Goal: Transaction & Acquisition: Purchase product/service

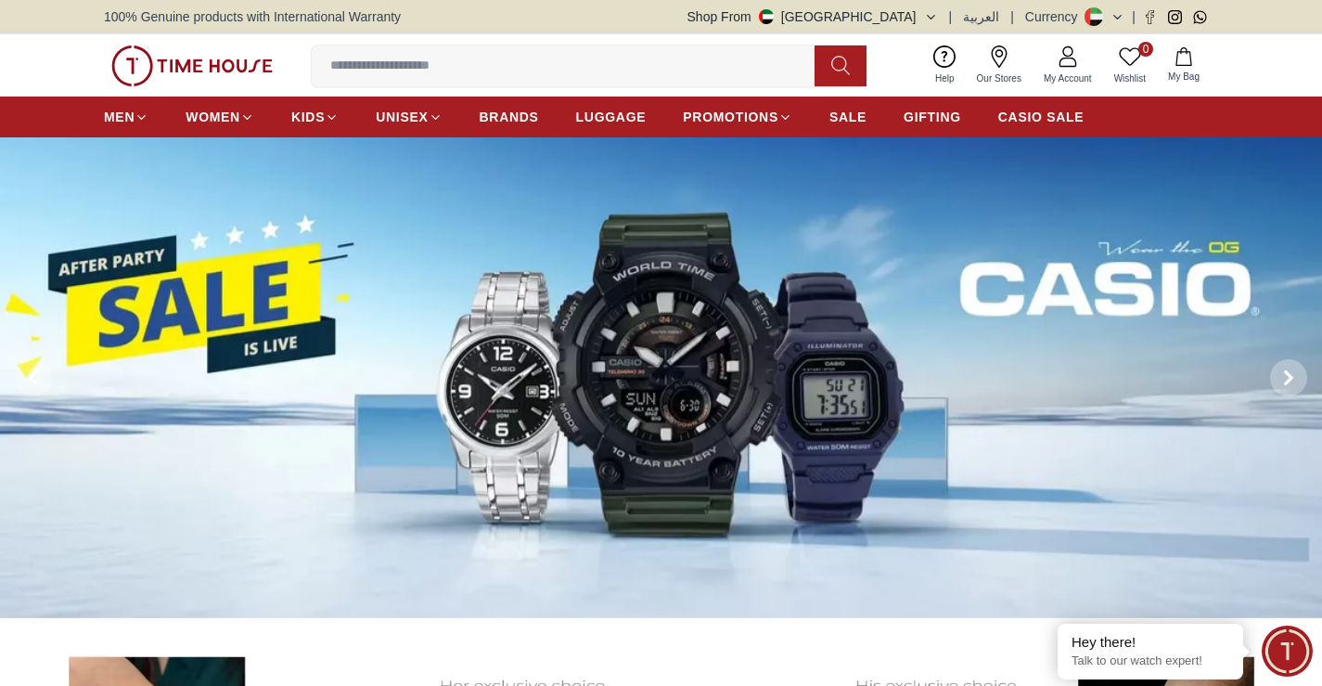
click at [620, 349] on img at bounding box center [661, 377] width 1322 height 481
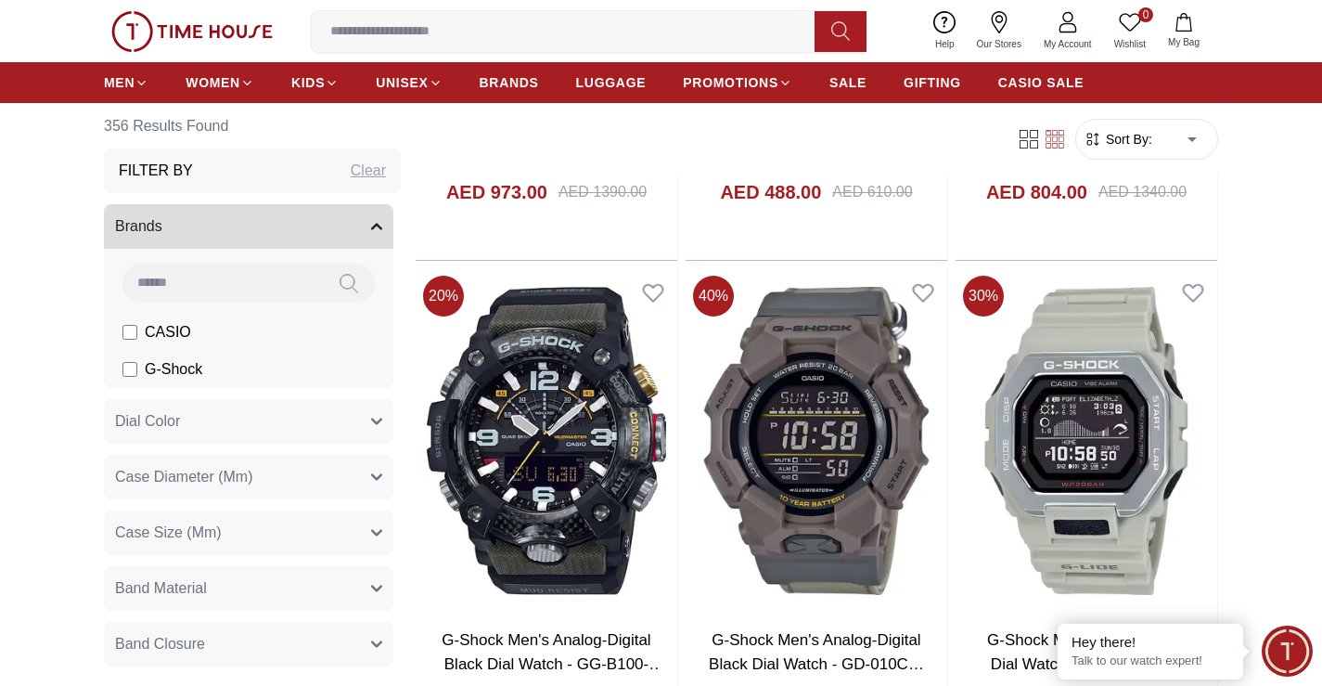
scroll to position [2969, 0]
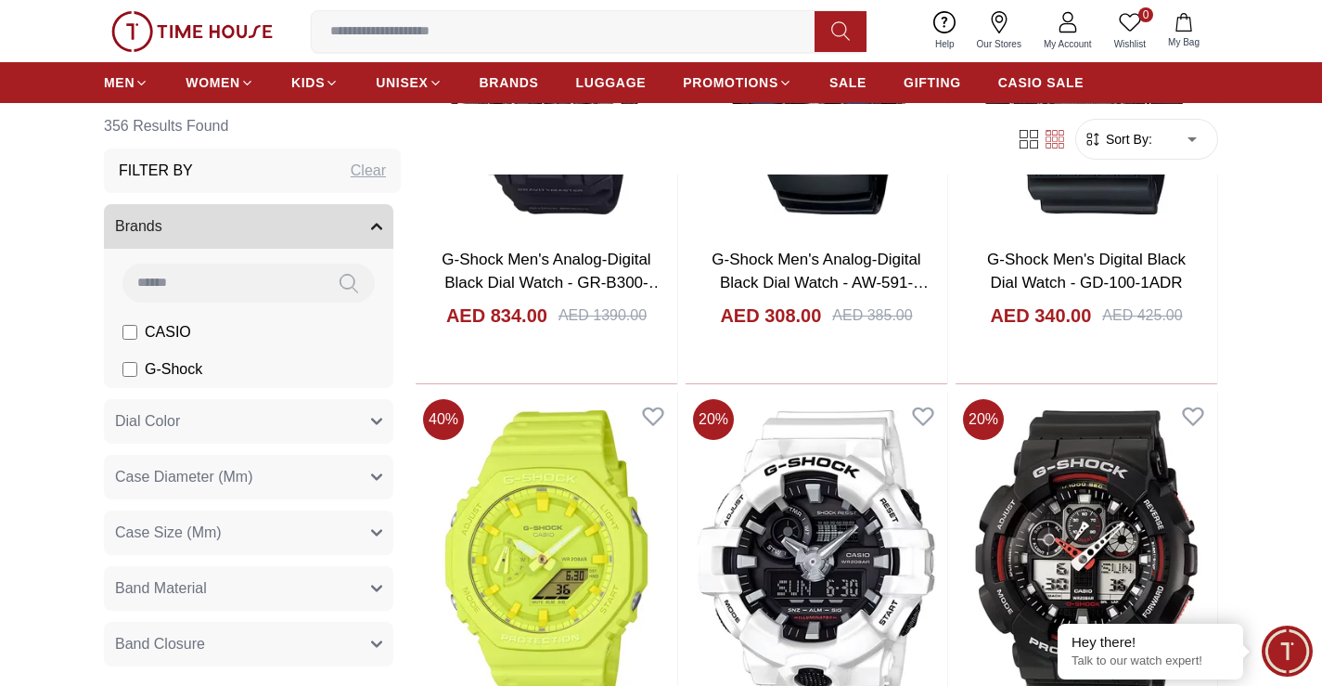
scroll to position [4175, 0]
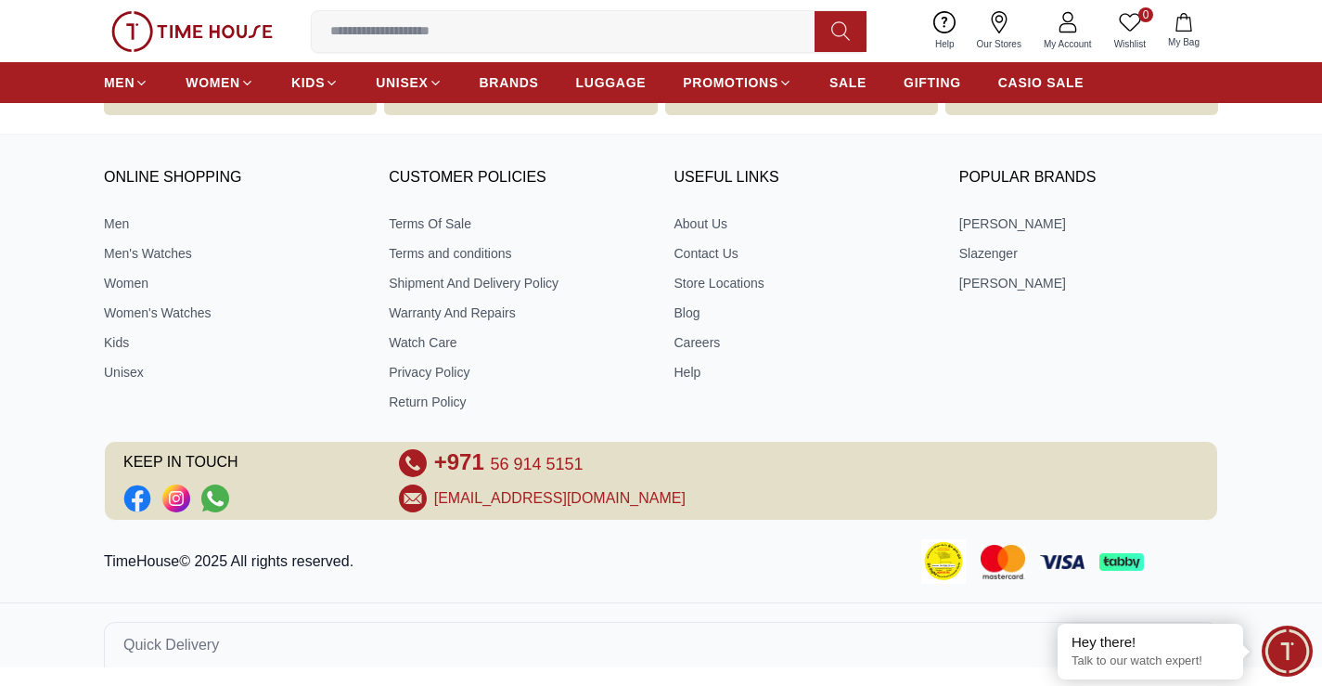
scroll to position [1203, 0]
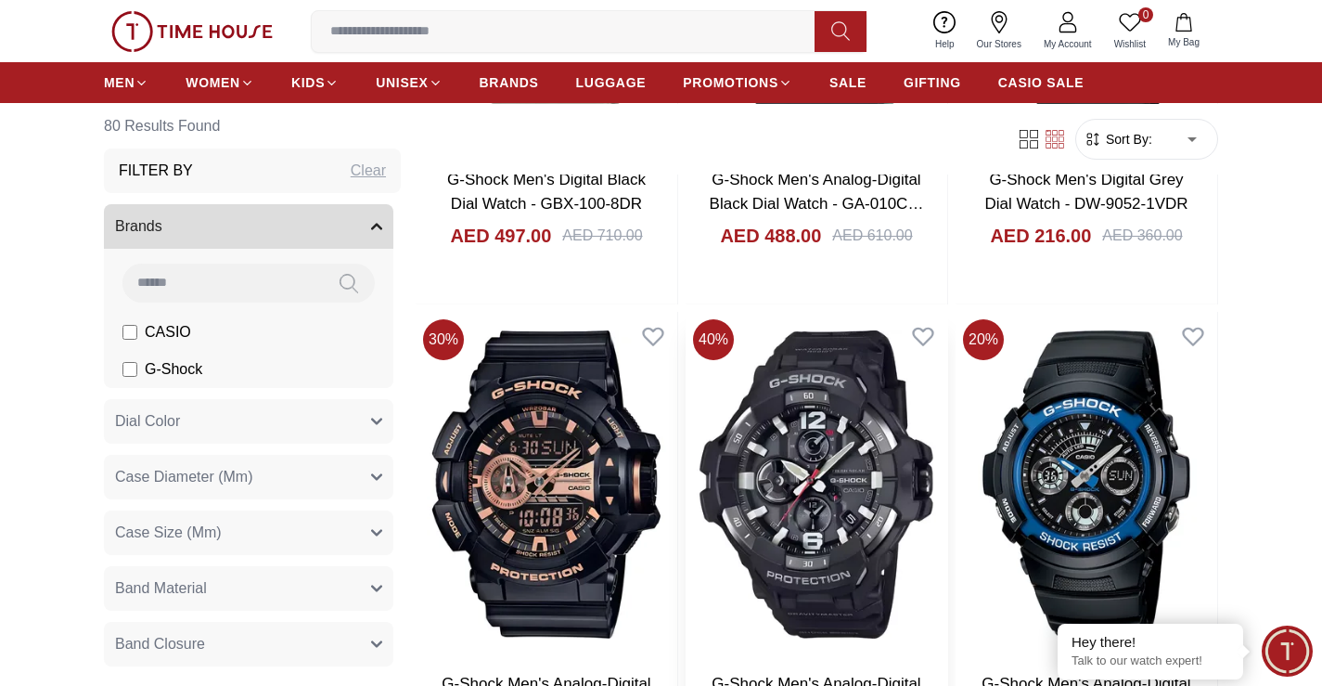
scroll to position [2505, 0]
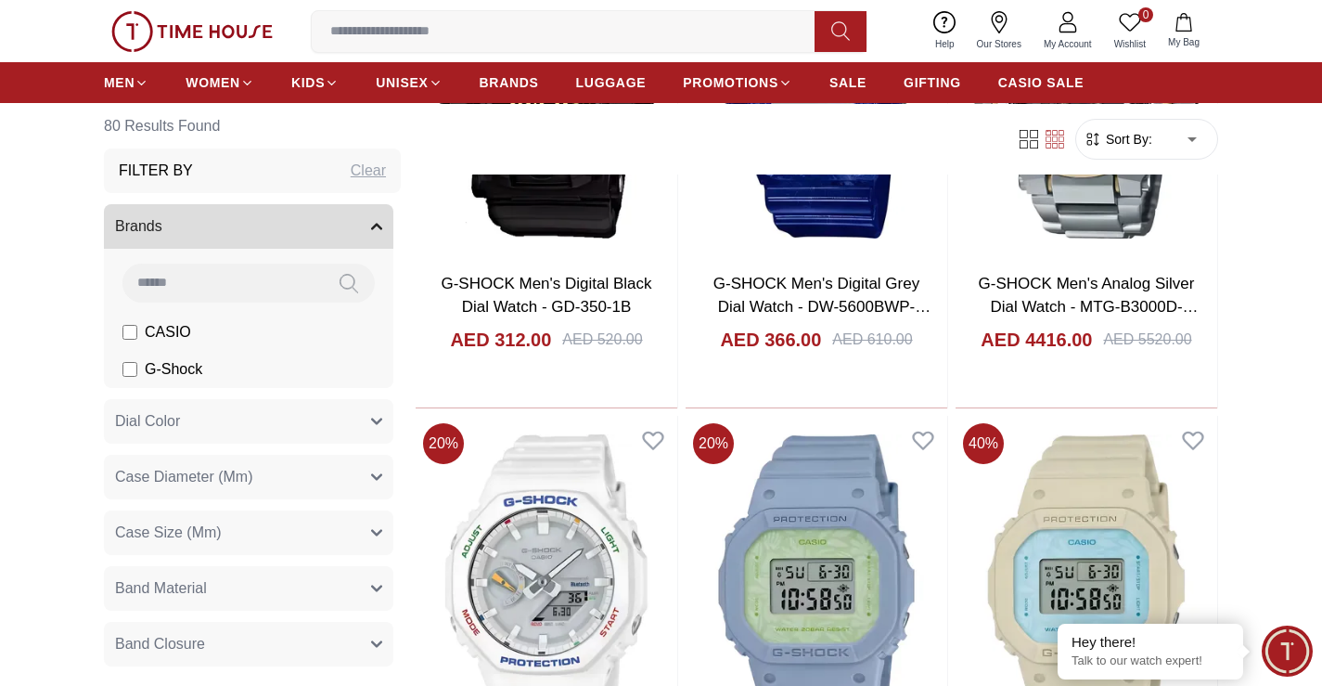
scroll to position [4918, 0]
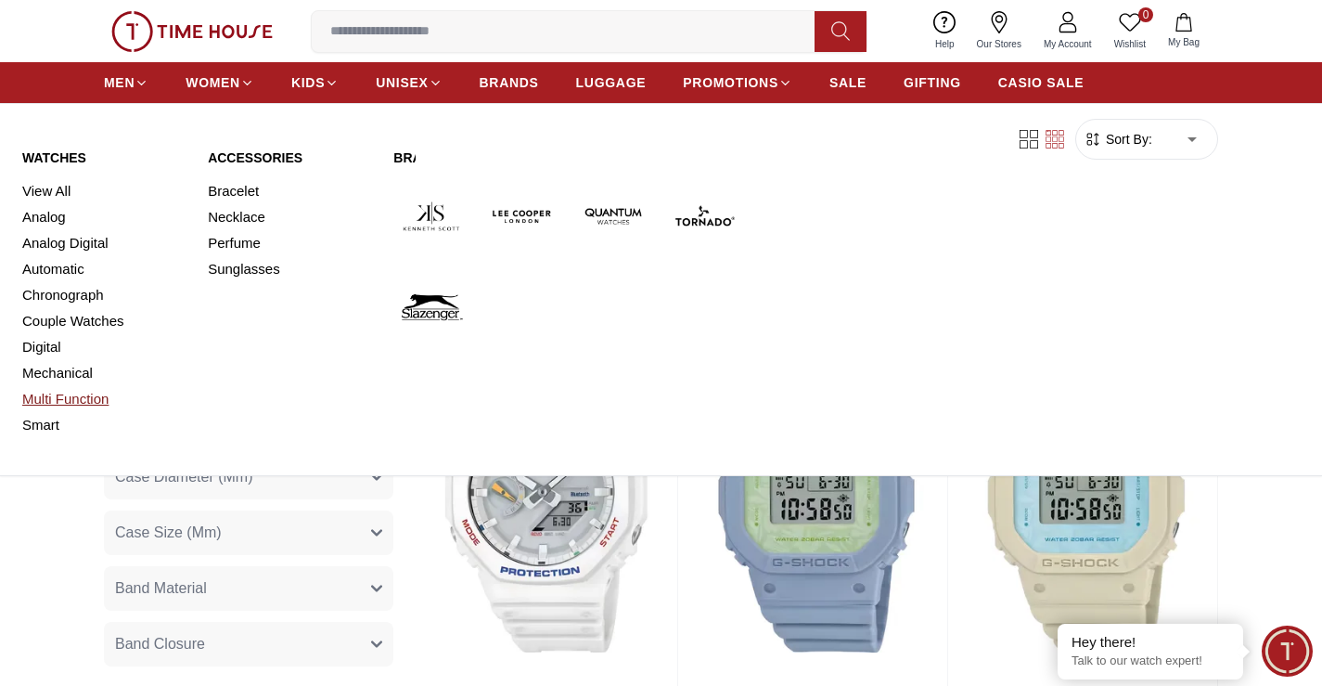
click at [68, 403] on link "Multi Function" at bounding box center [103, 399] width 163 height 26
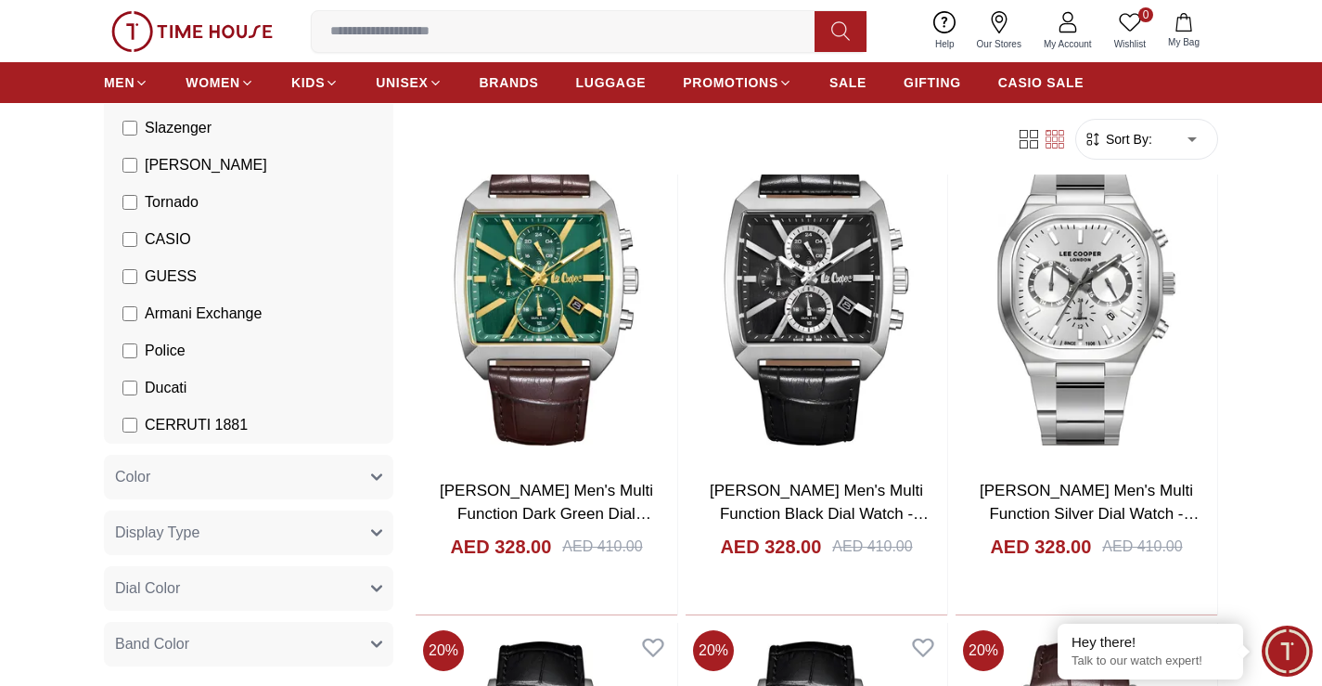
scroll to position [93, 0]
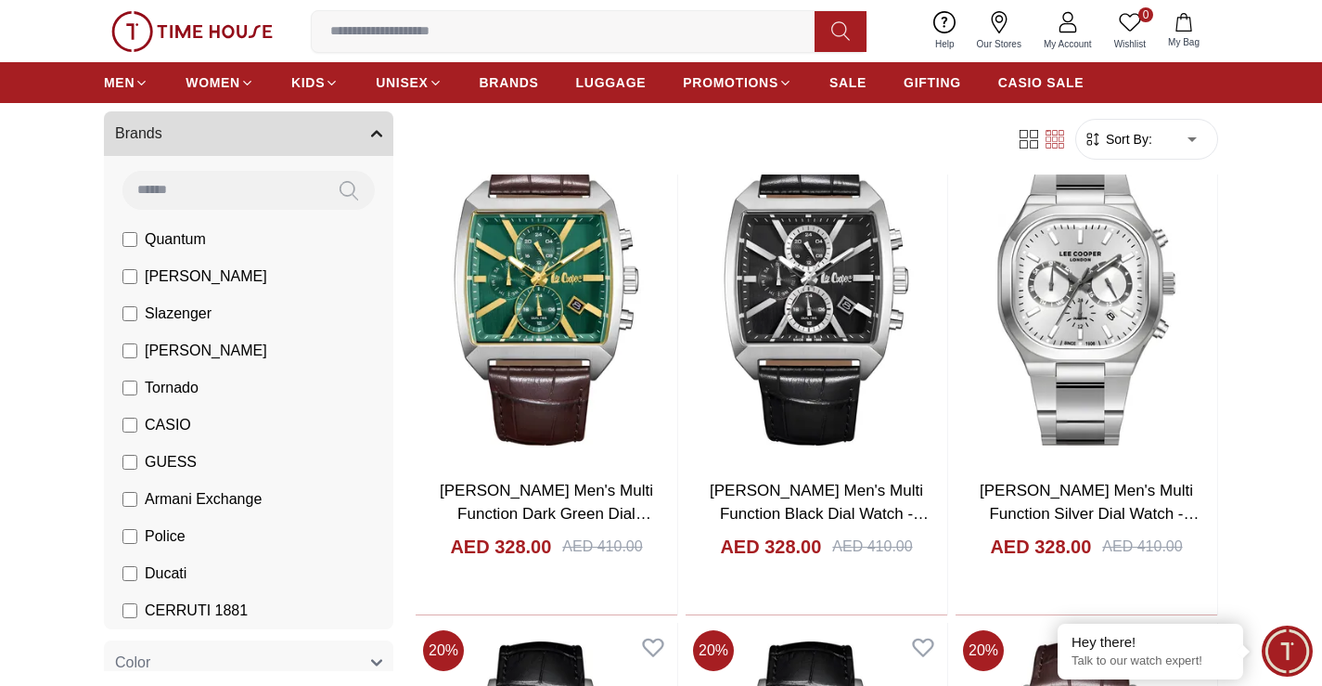
click at [219, 188] on input at bounding box center [222, 189] width 200 height 37
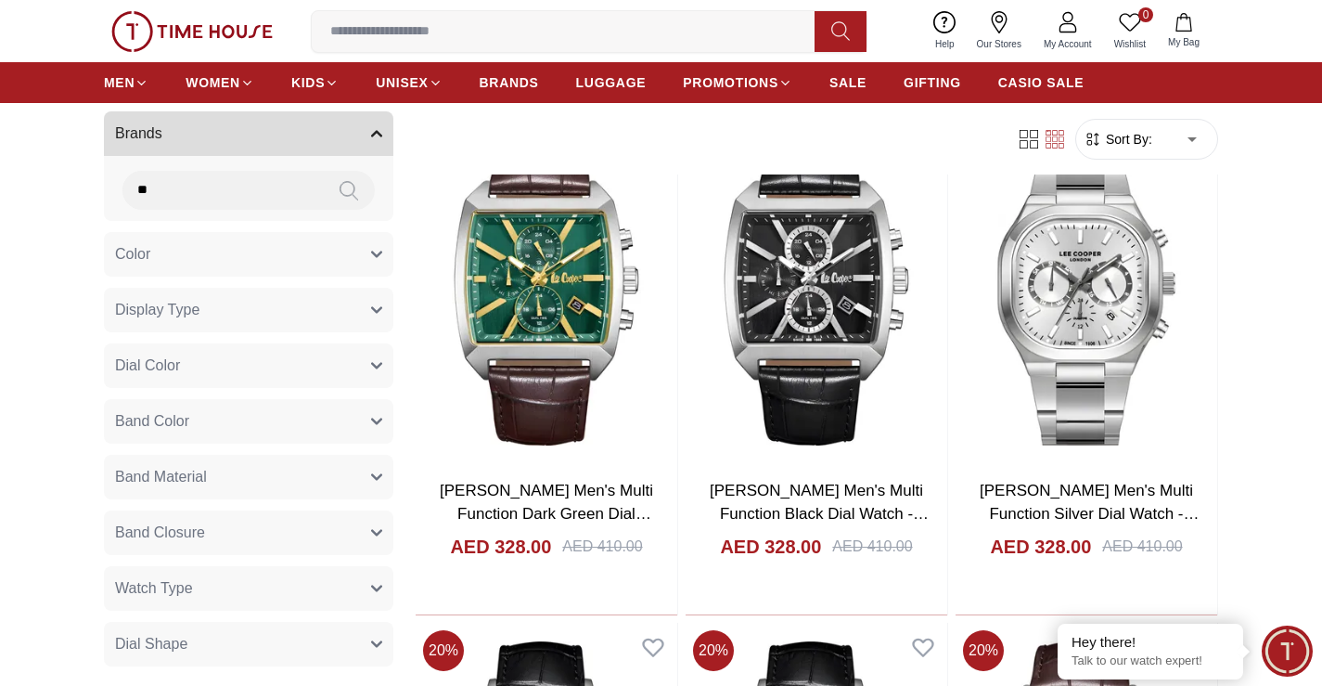
type input "*"
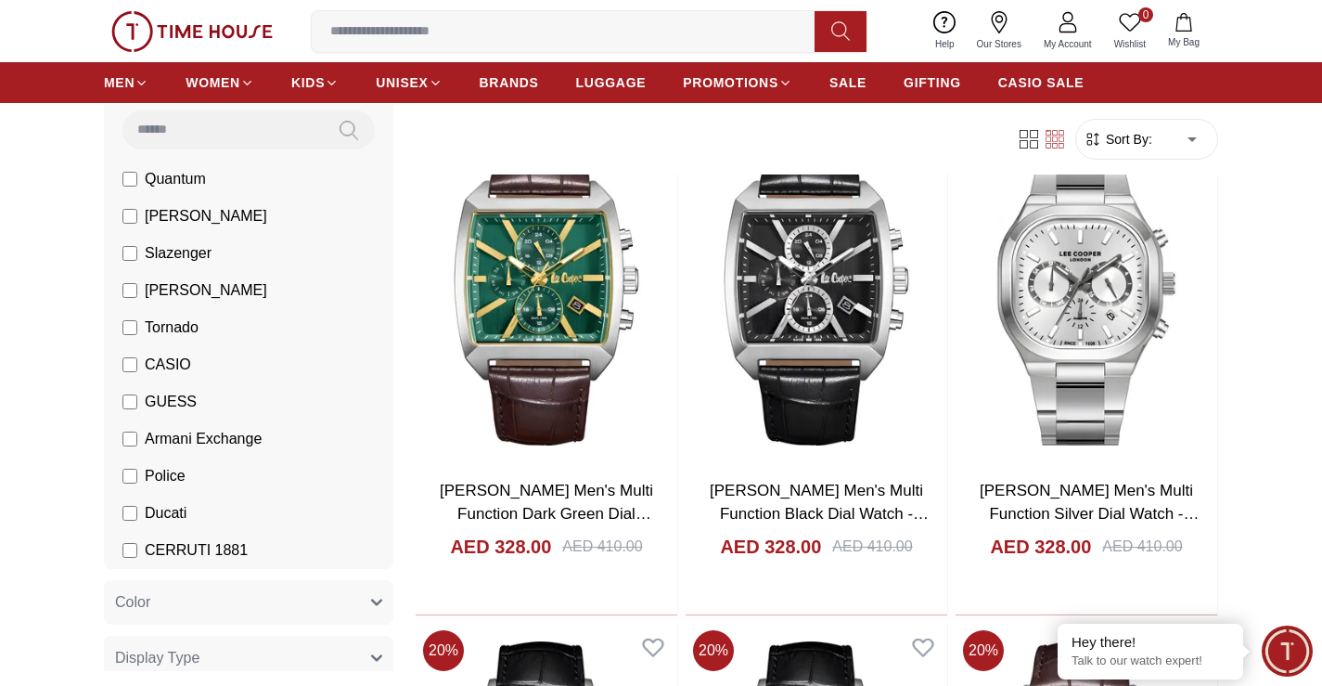
scroll to position [186, 0]
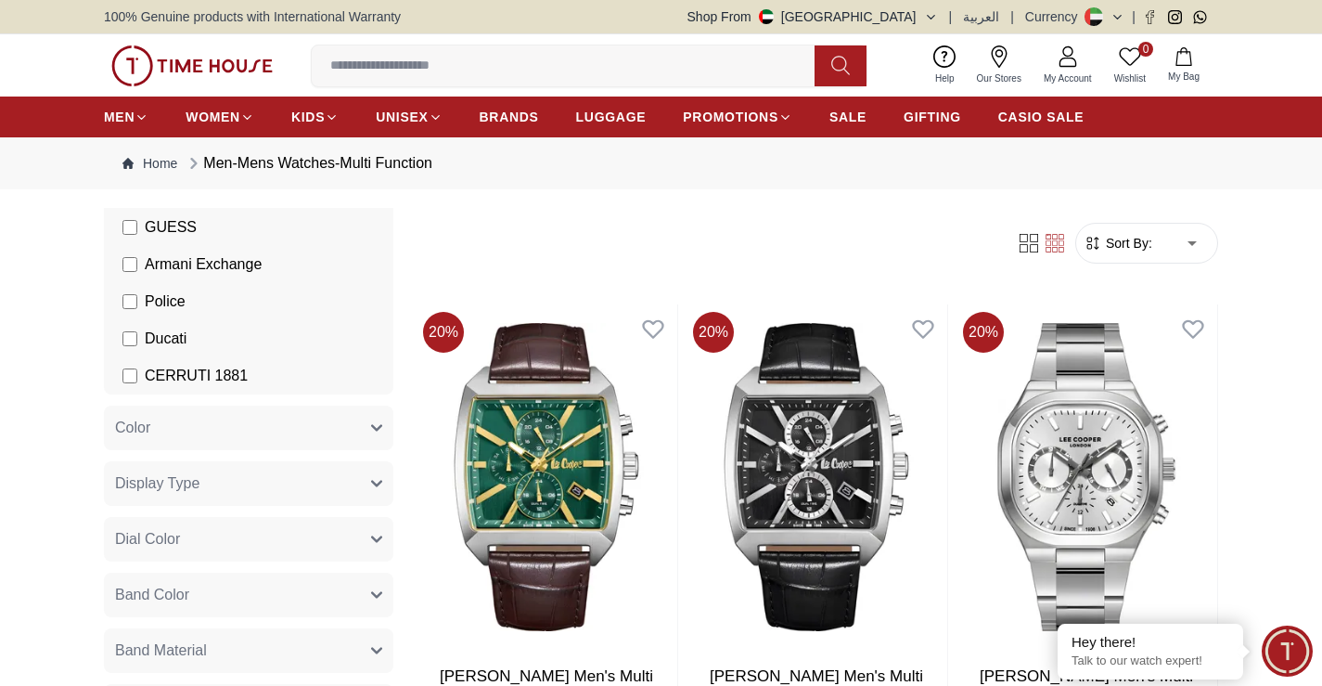
scroll to position [464, 0]
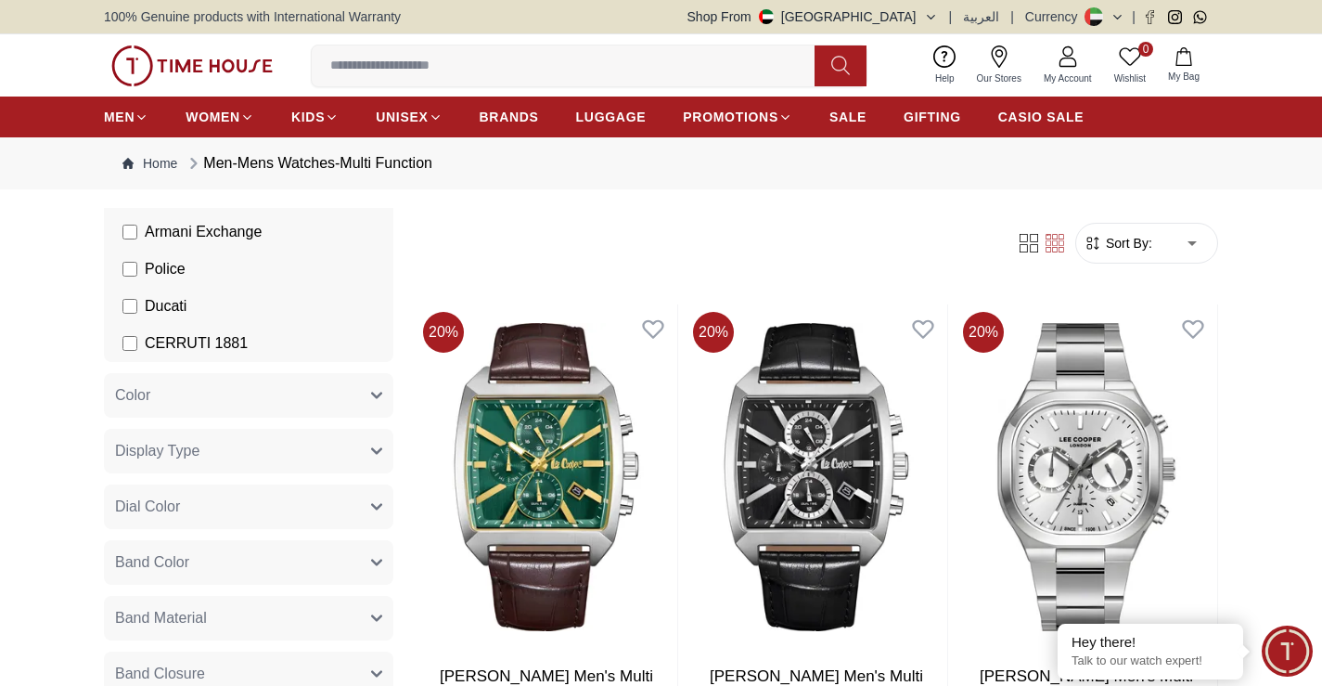
click at [1146, 240] on span "Sort By:" at bounding box center [1127, 243] width 50 height 19
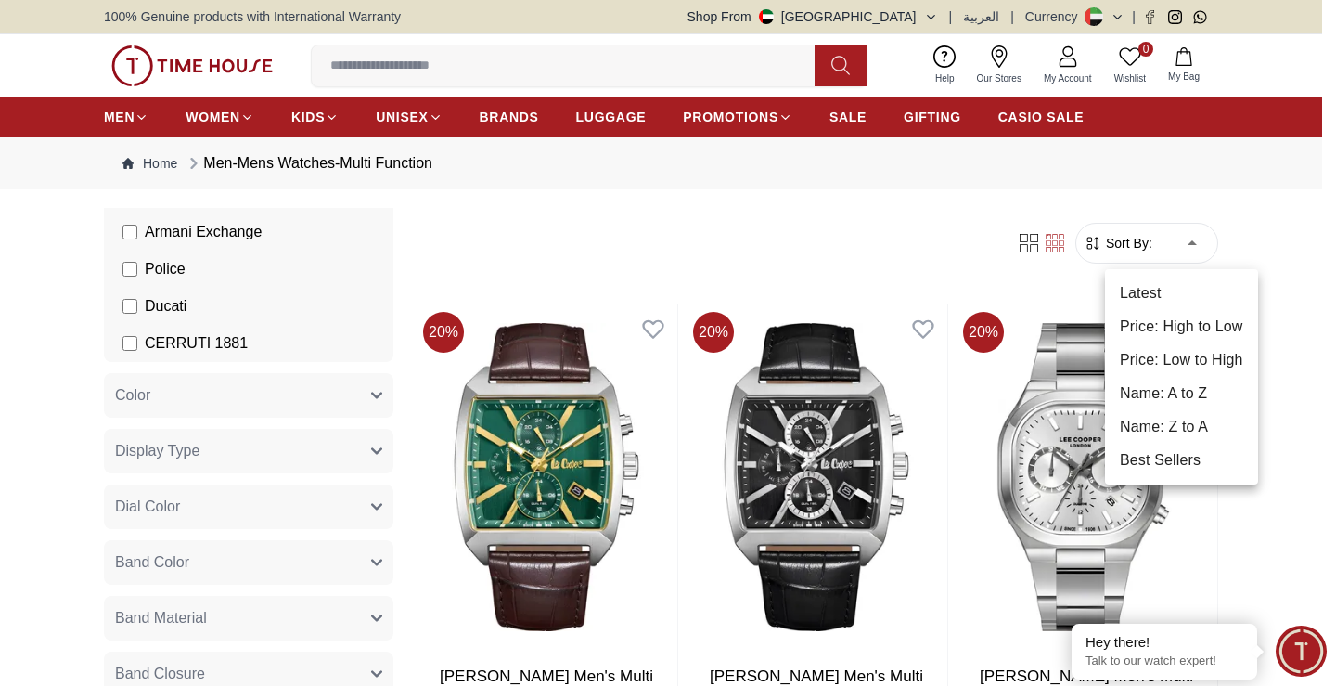
click at [1203, 244] on div at bounding box center [668, 343] width 1336 height 686
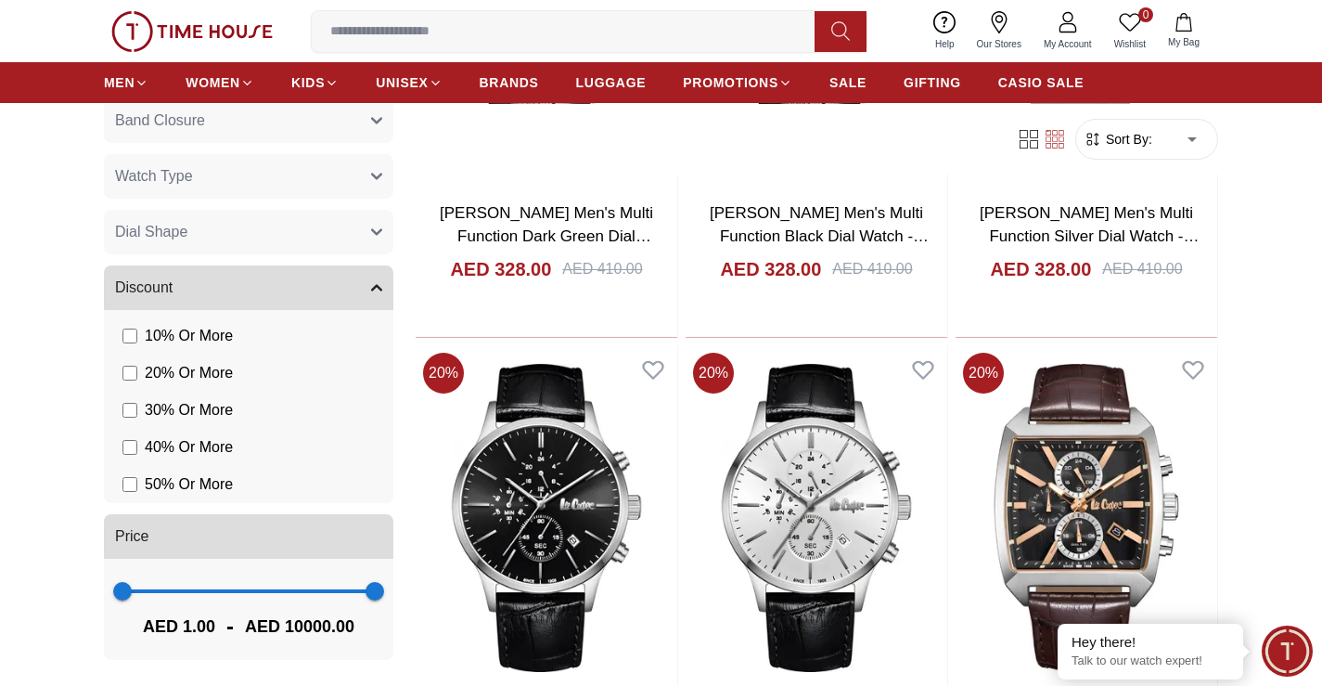
scroll to position [464, 0]
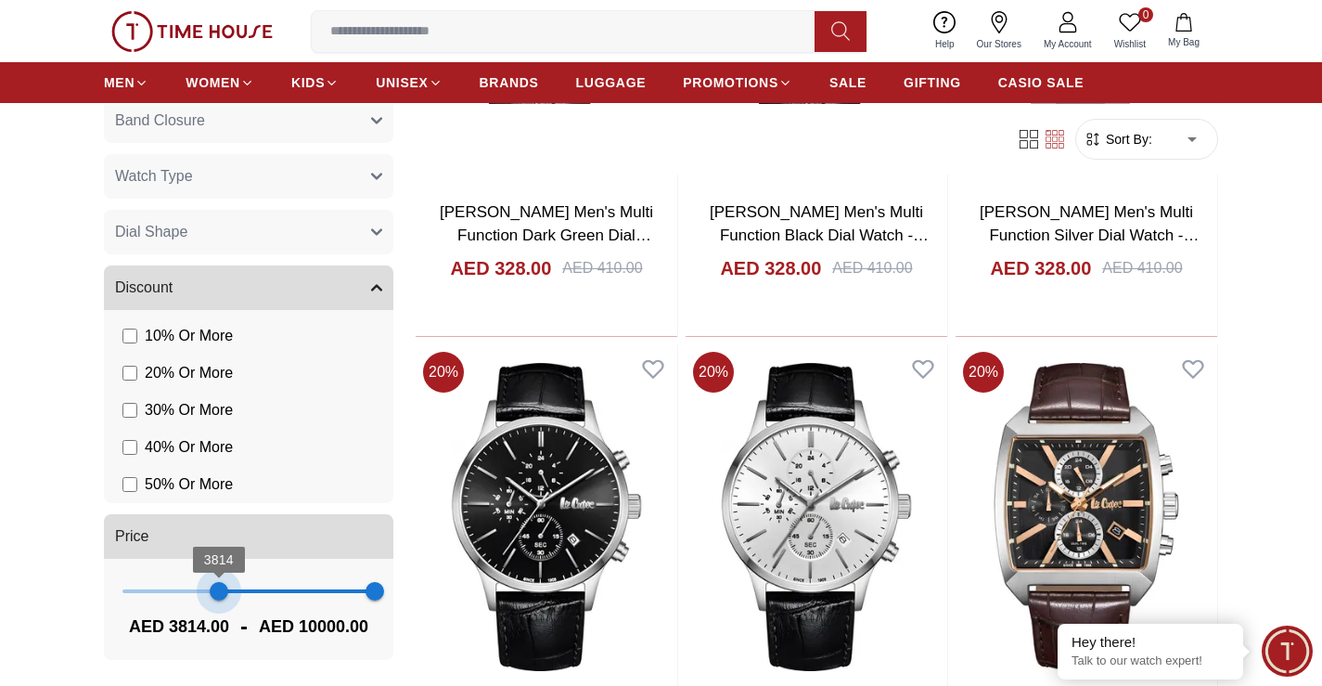
click at [213, 586] on span "3814 10000" at bounding box center [248, 591] width 252 height 28
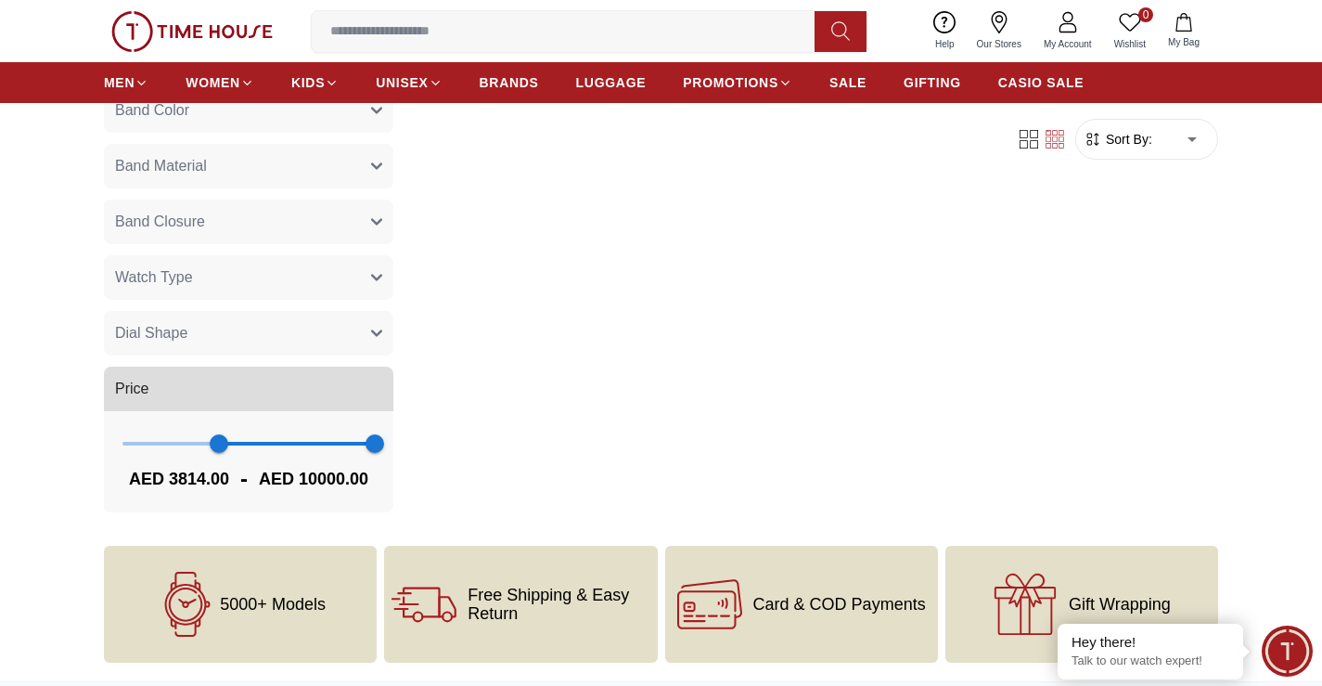
scroll to position [278, 0]
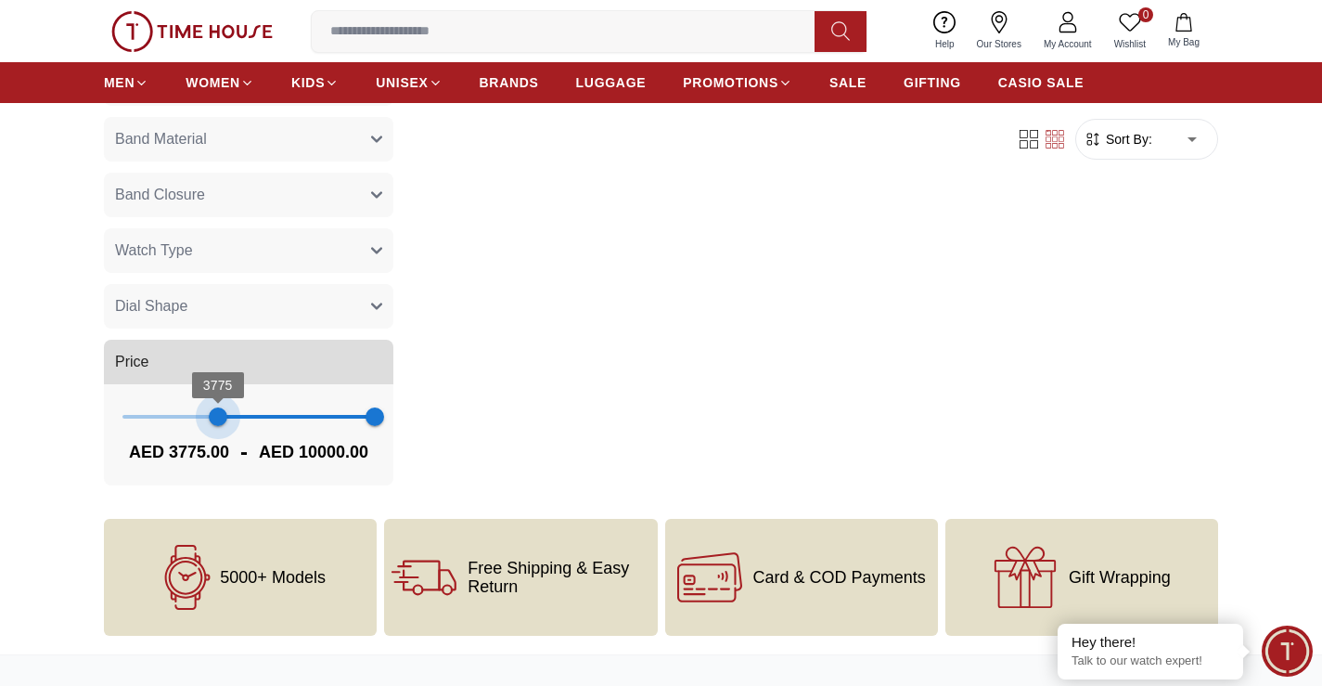
type input "*"
drag, startPoint x: 211, startPoint y: 395, endPoint x: 110, endPoint y: 399, distance: 100.3
click at [110, 399] on div "1 10000 AED 1.00 - AED 10000.00" at bounding box center [248, 434] width 289 height 101
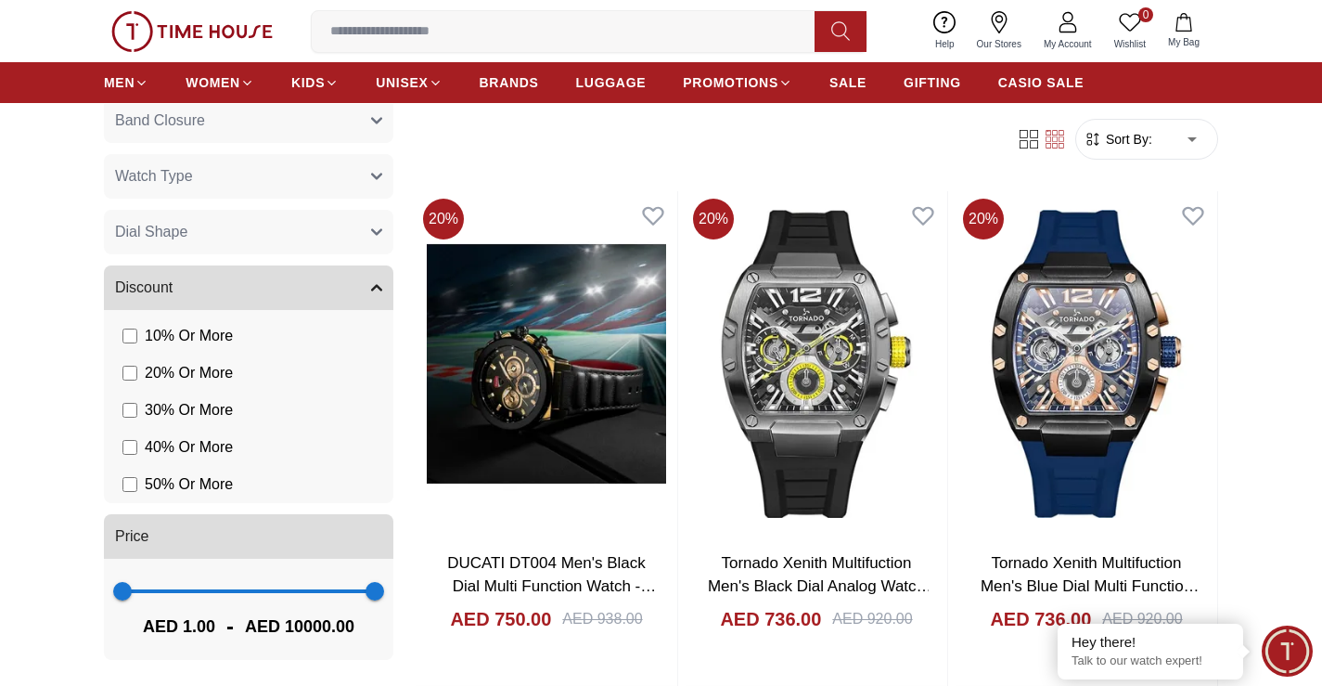
scroll to position [278, 0]
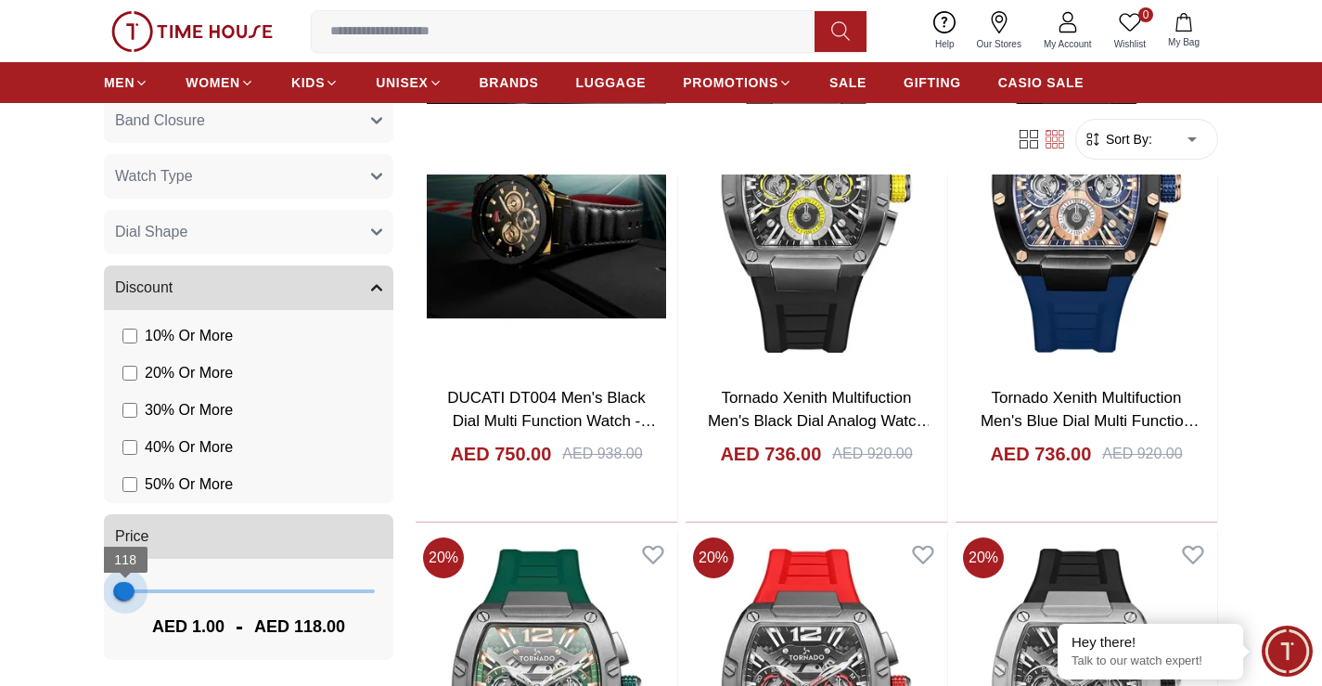
type input "***"
drag, startPoint x: 366, startPoint y: 592, endPoint x: 129, endPoint y: 619, distance: 238.1
click at [129, 619] on div "1 273 AED 1.00 - AED 273.00" at bounding box center [248, 609] width 289 height 101
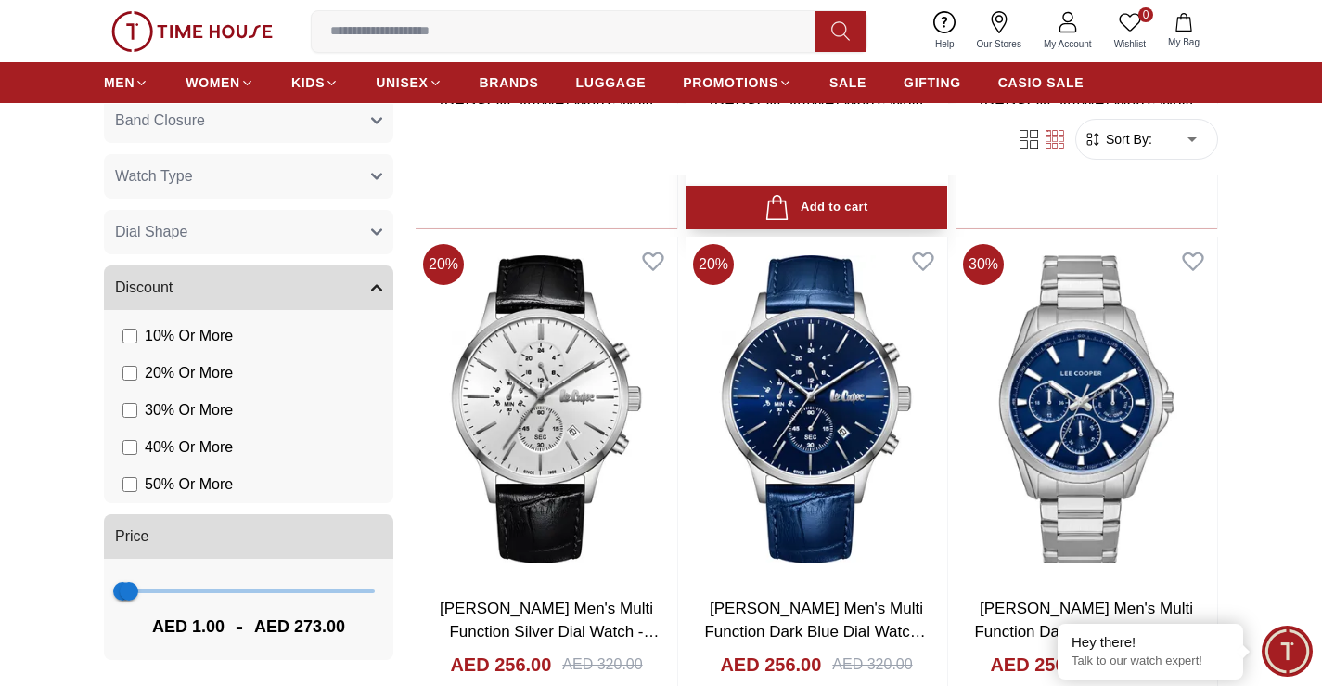
scroll to position [1670, 0]
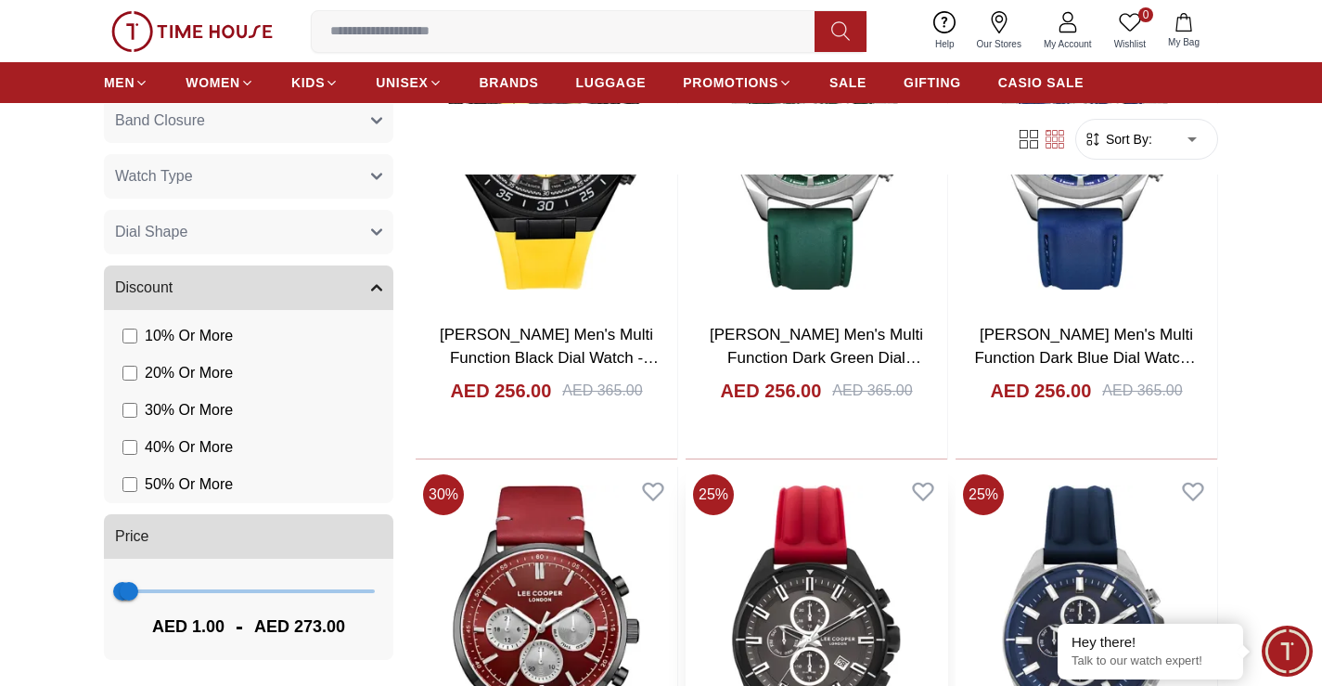
scroll to position [2691, 0]
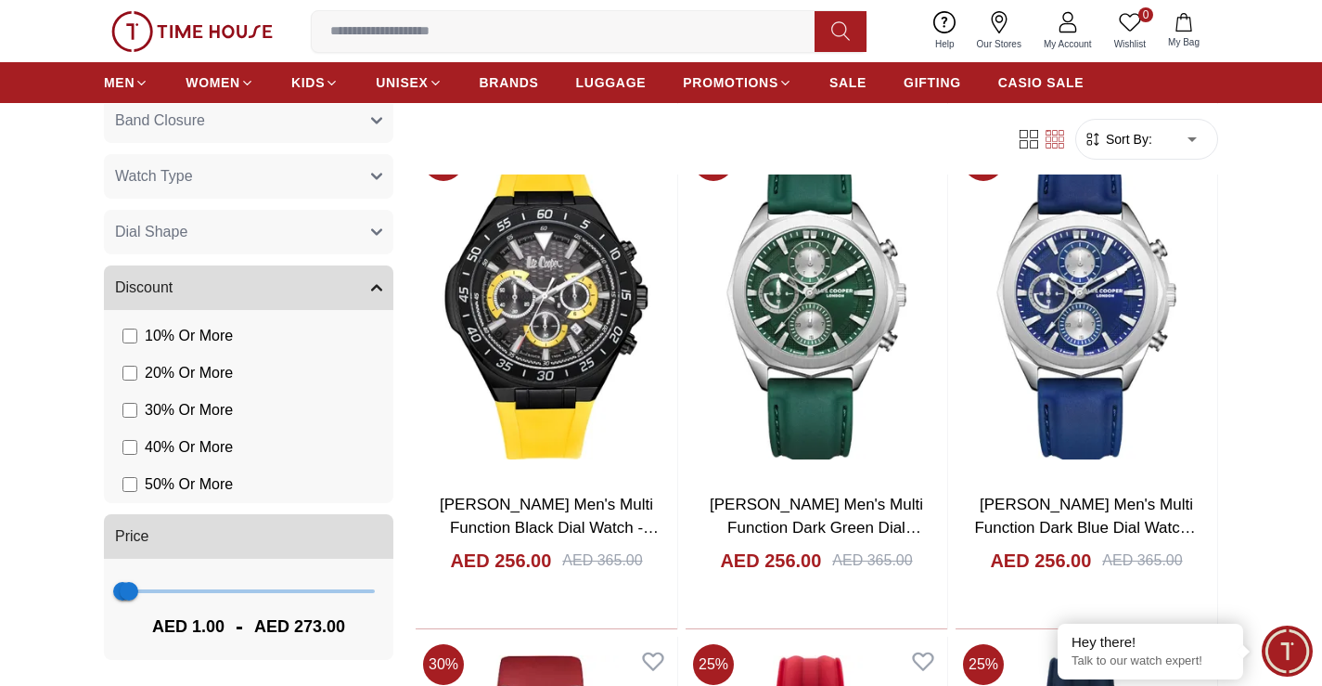
click at [1149, 138] on span "Sort By:" at bounding box center [1127, 139] width 50 height 19
click at [1129, 129] on form "Sort By: ​ ****** ​" at bounding box center [1146, 139] width 143 height 41
click at [1151, 136] on span "Sort By:" at bounding box center [1127, 139] width 50 height 19
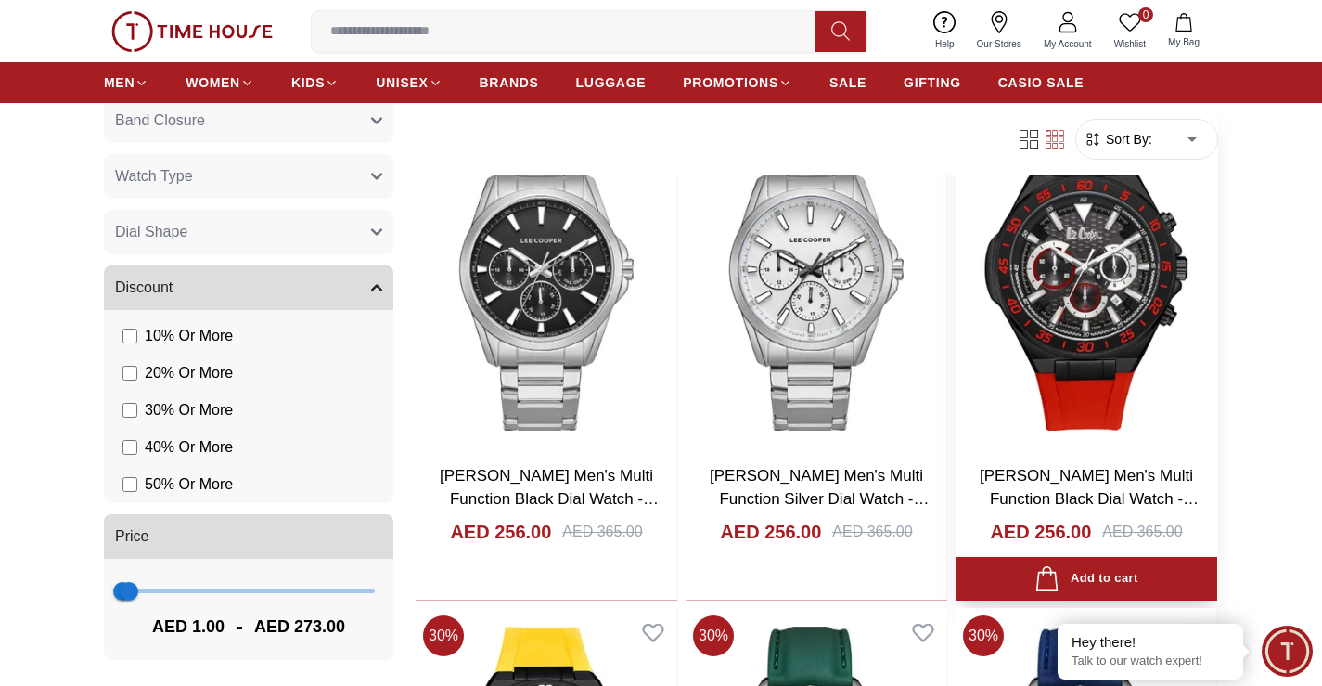
scroll to position [2041, 0]
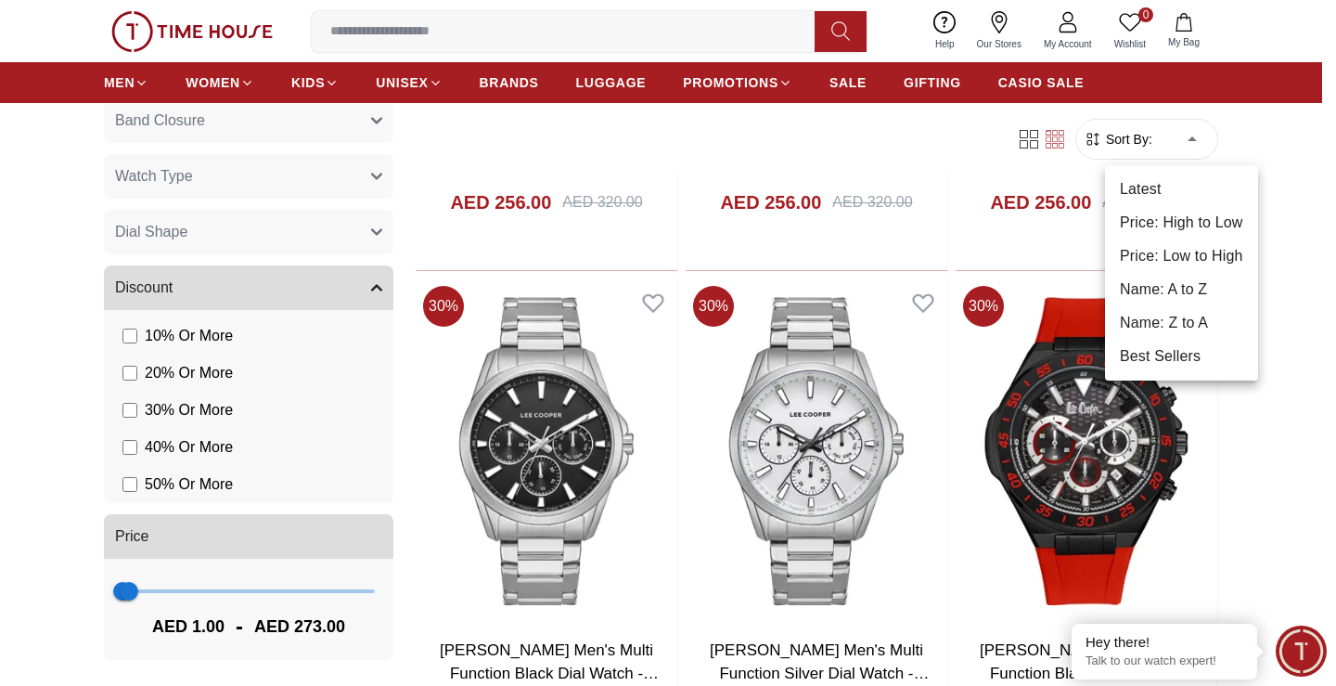
click at [1166, 251] on li "Price: Low to High" at bounding box center [1181, 255] width 153 height 33
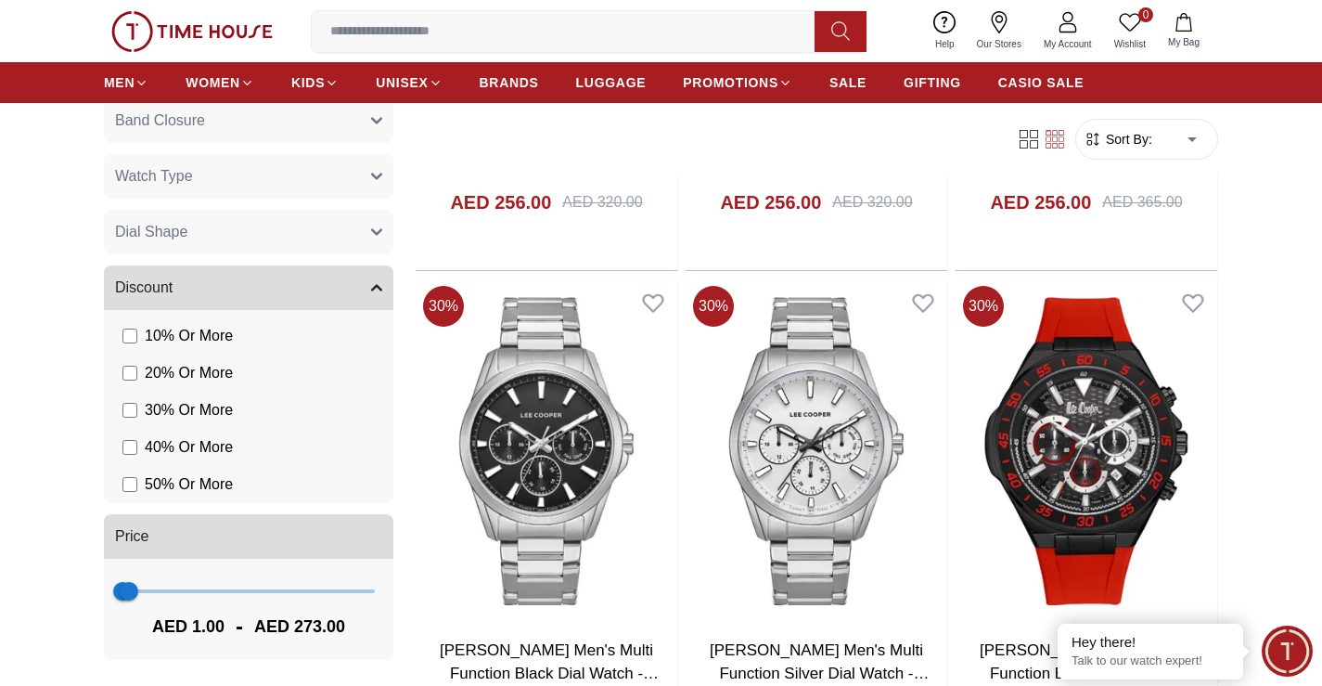
type input "*"
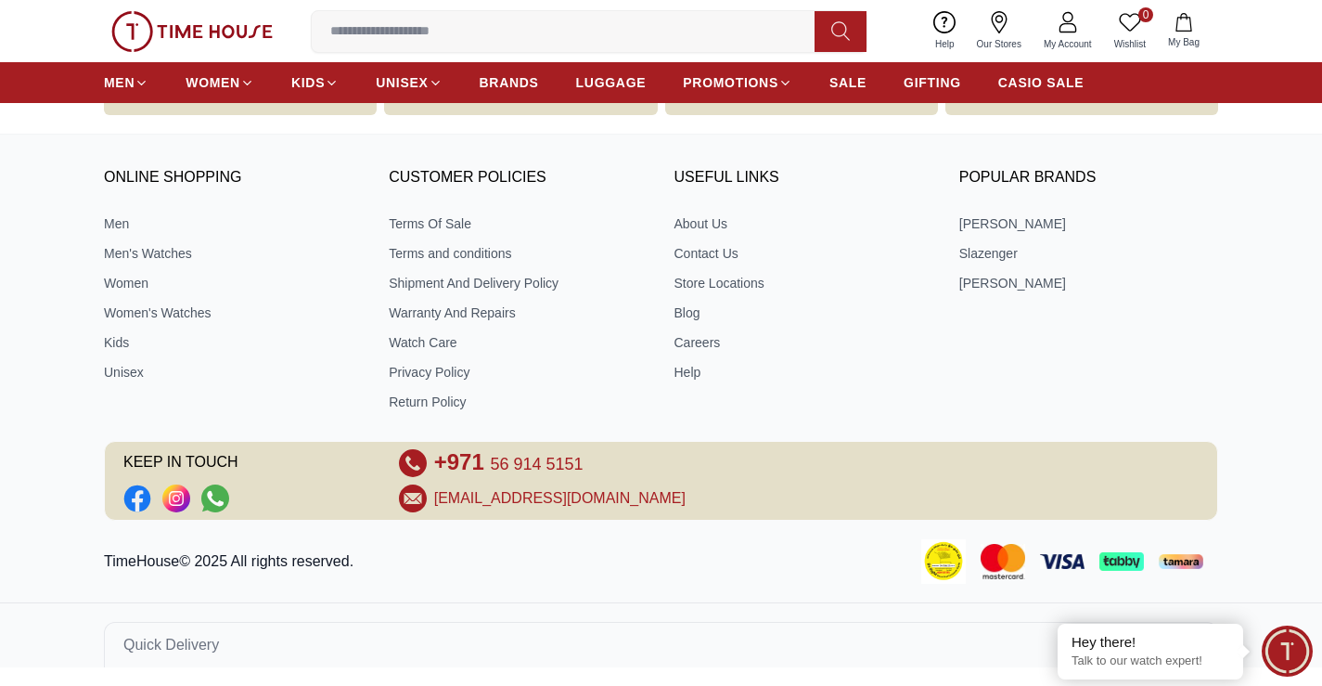
scroll to position [799, 0]
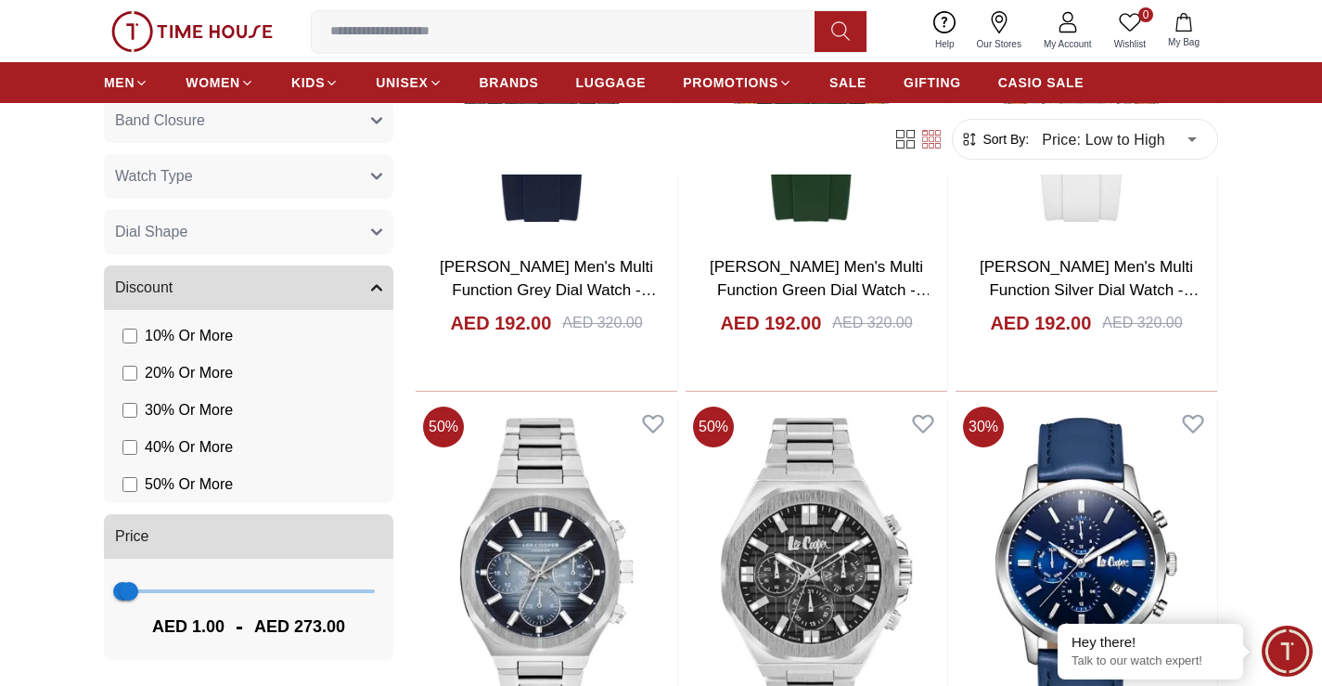
scroll to position [1670, 0]
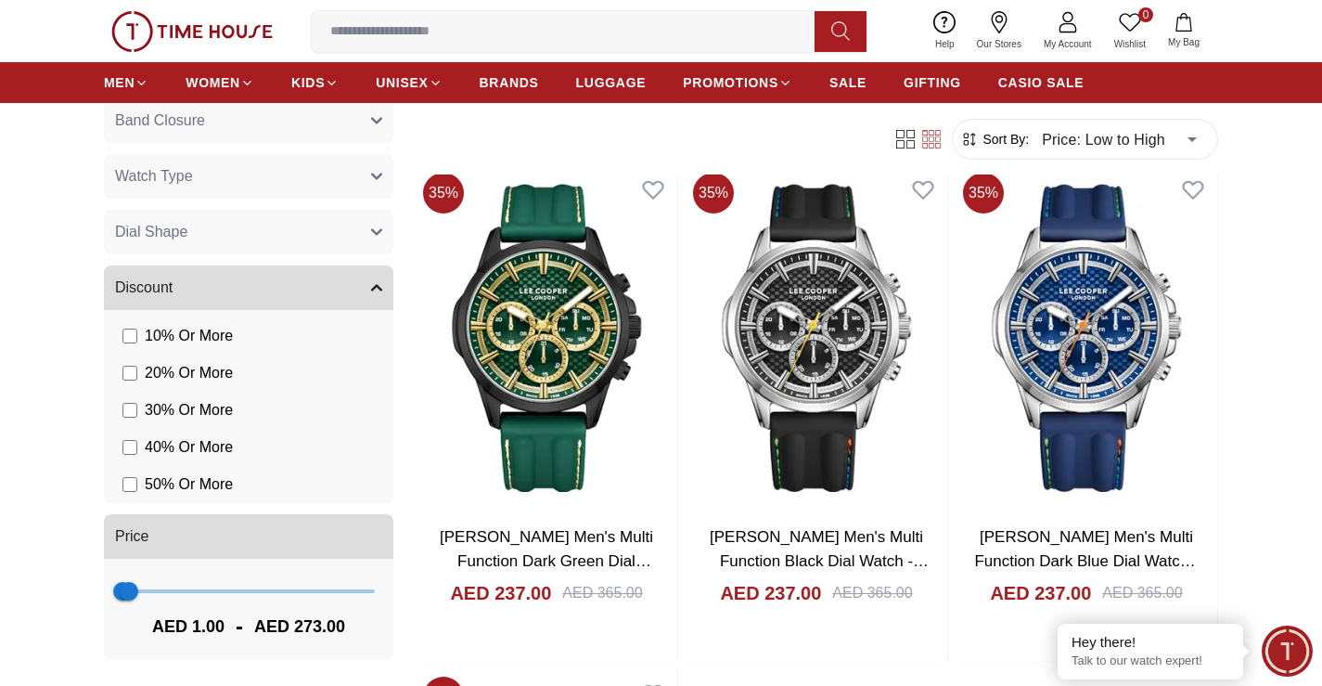
scroll to position [6217, 0]
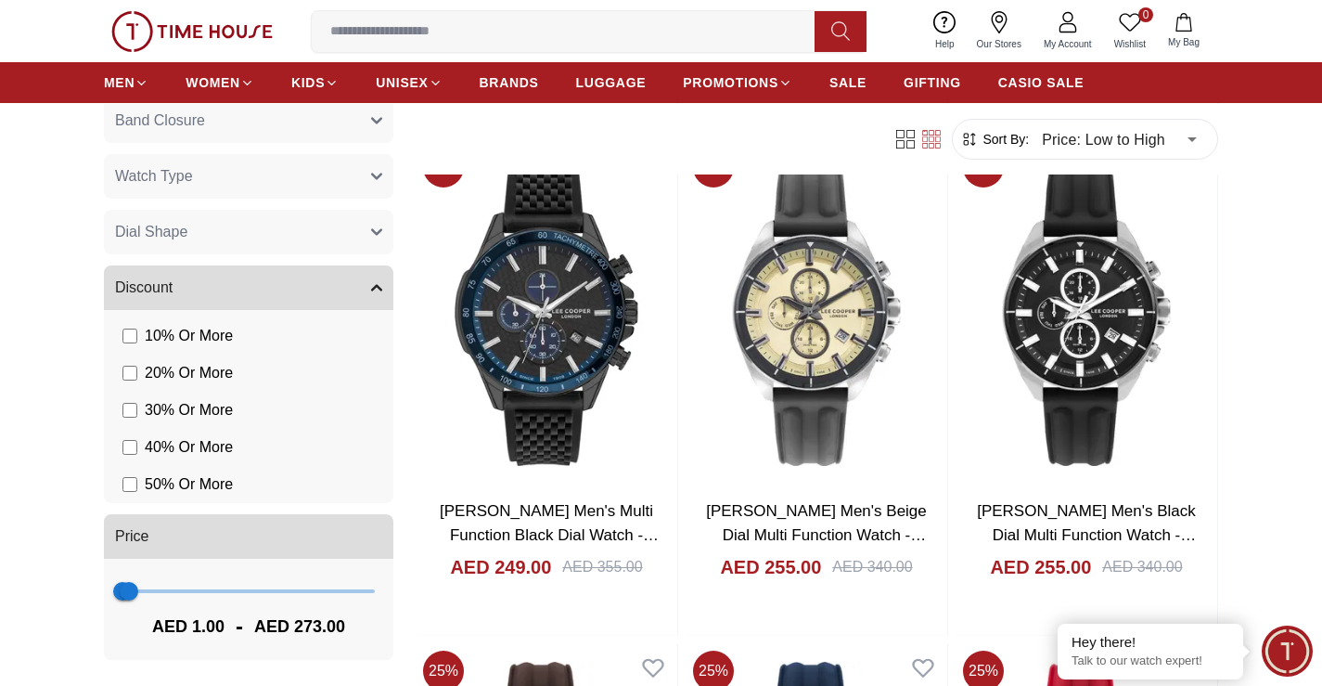
scroll to position [8258, 0]
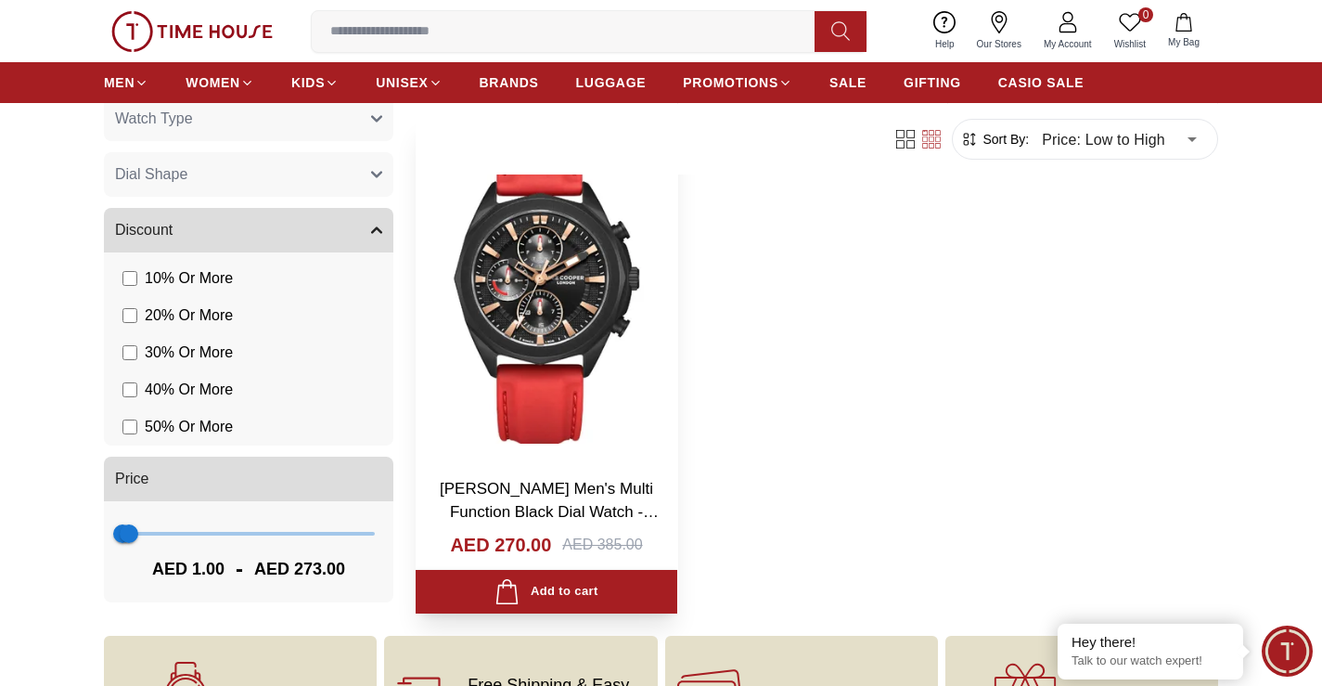
scroll to position [12526, 0]
